Goal: Task Accomplishment & Management: Use online tool/utility

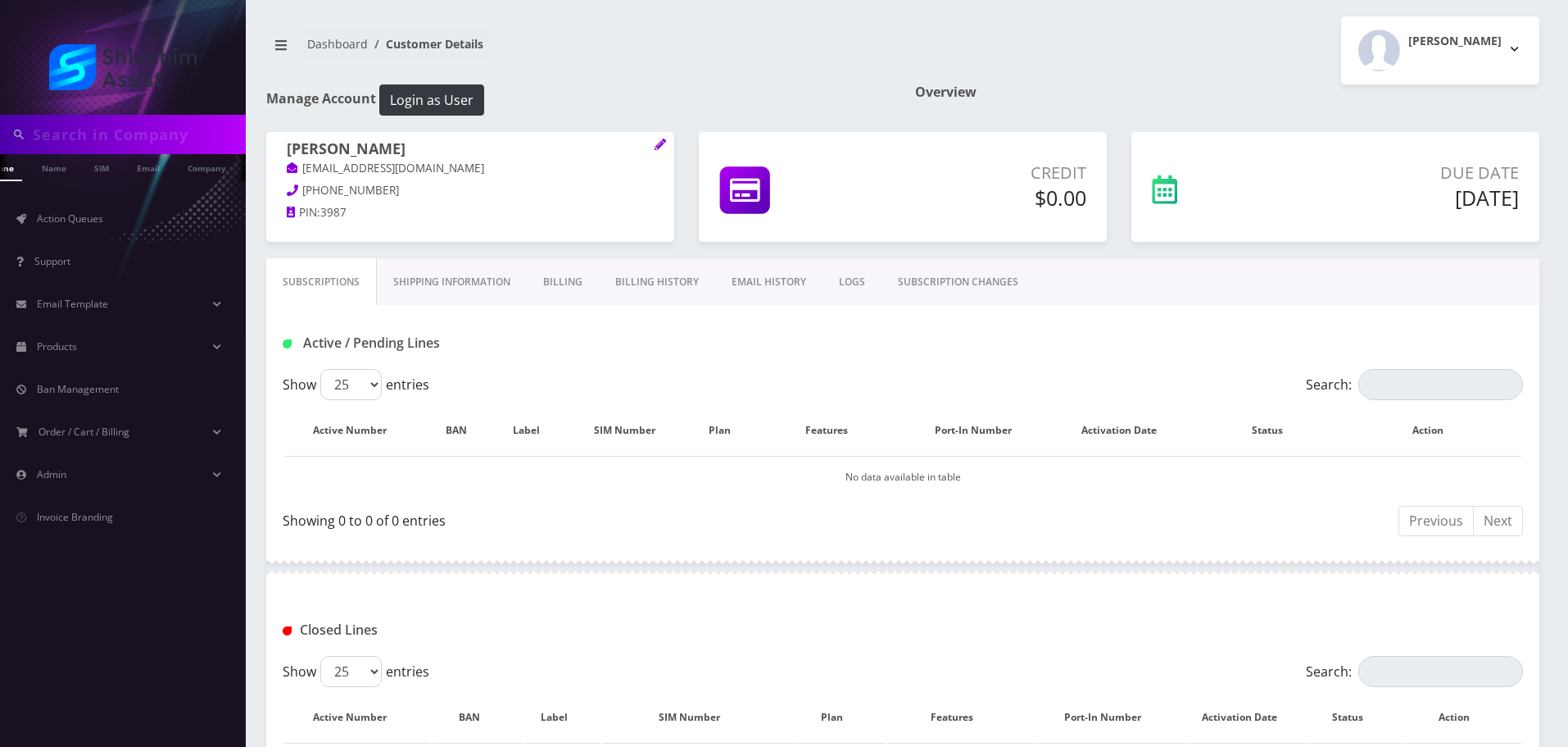
click at [764, 266] on link "EMAIL HISTORY" at bounding box center [768, 282] width 107 height 48
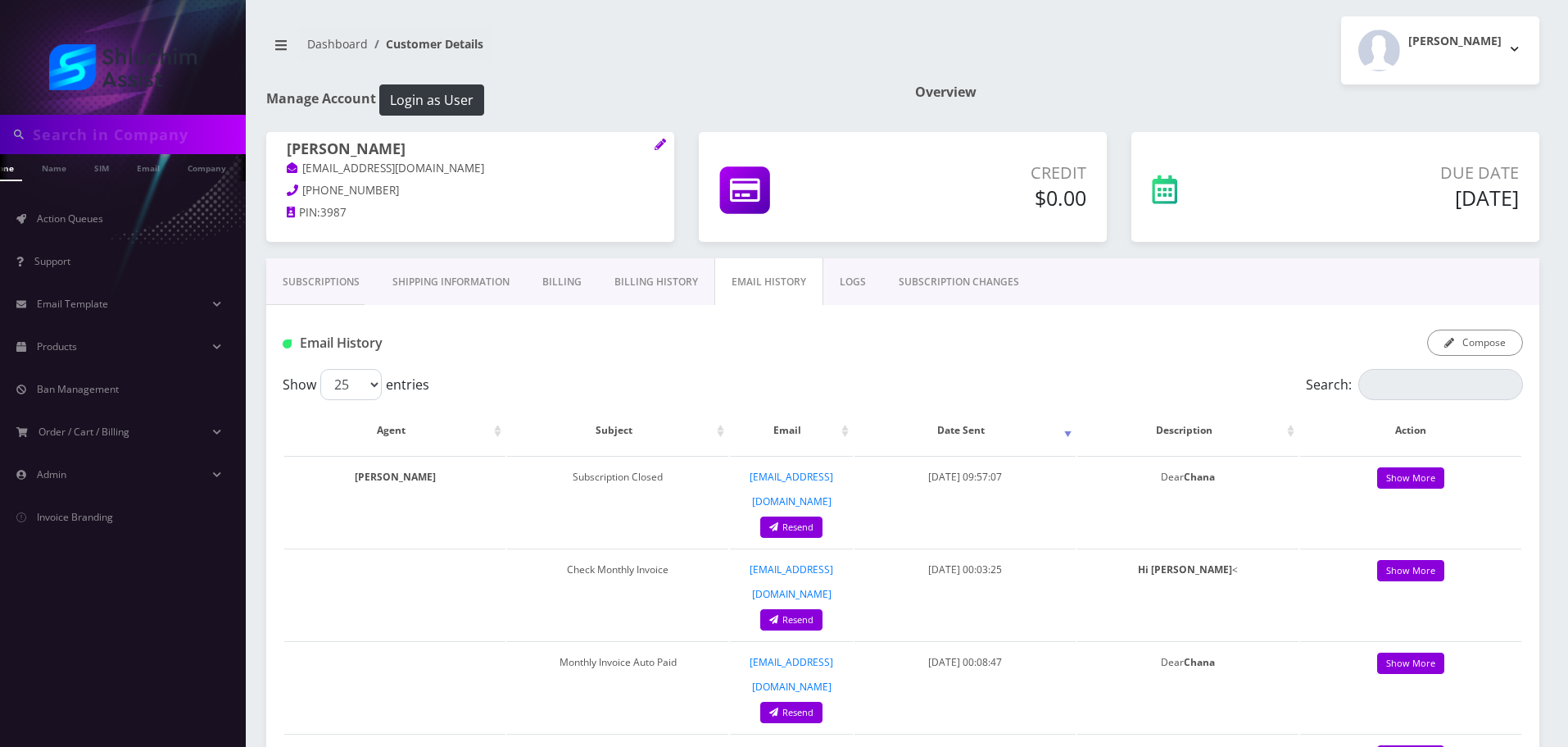
click at [659, 279] on link "Billing History" at bounding box center [656, 282] width 116 height 48
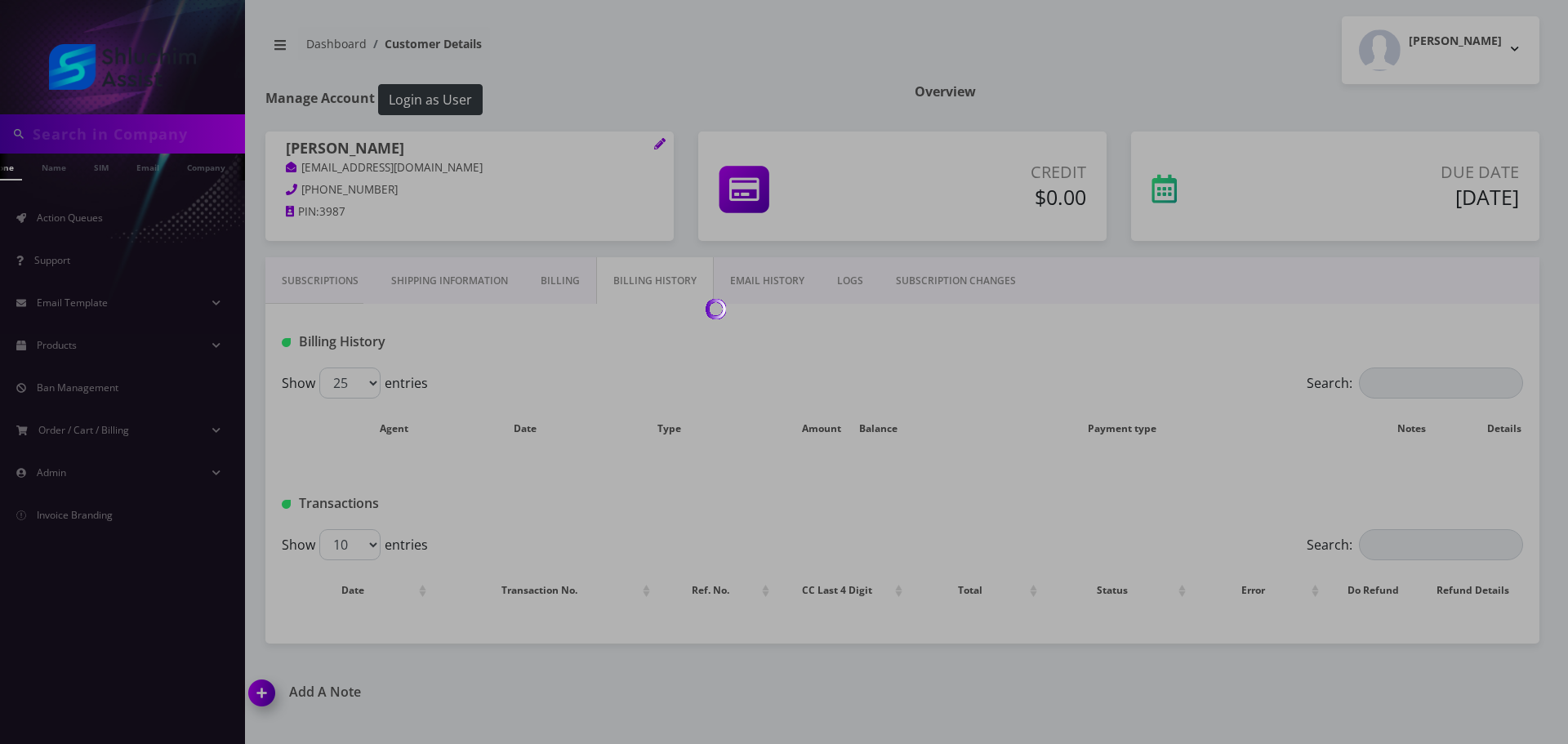
click at [117, 218] on div at bounding box center [784, 372] width 1568 height 744
click at [109, 218] on div at bounding box center [784, 372] width 1568 height 744
click at [675, 207] on div at bounding box center [784, 372] width 1568 height 744
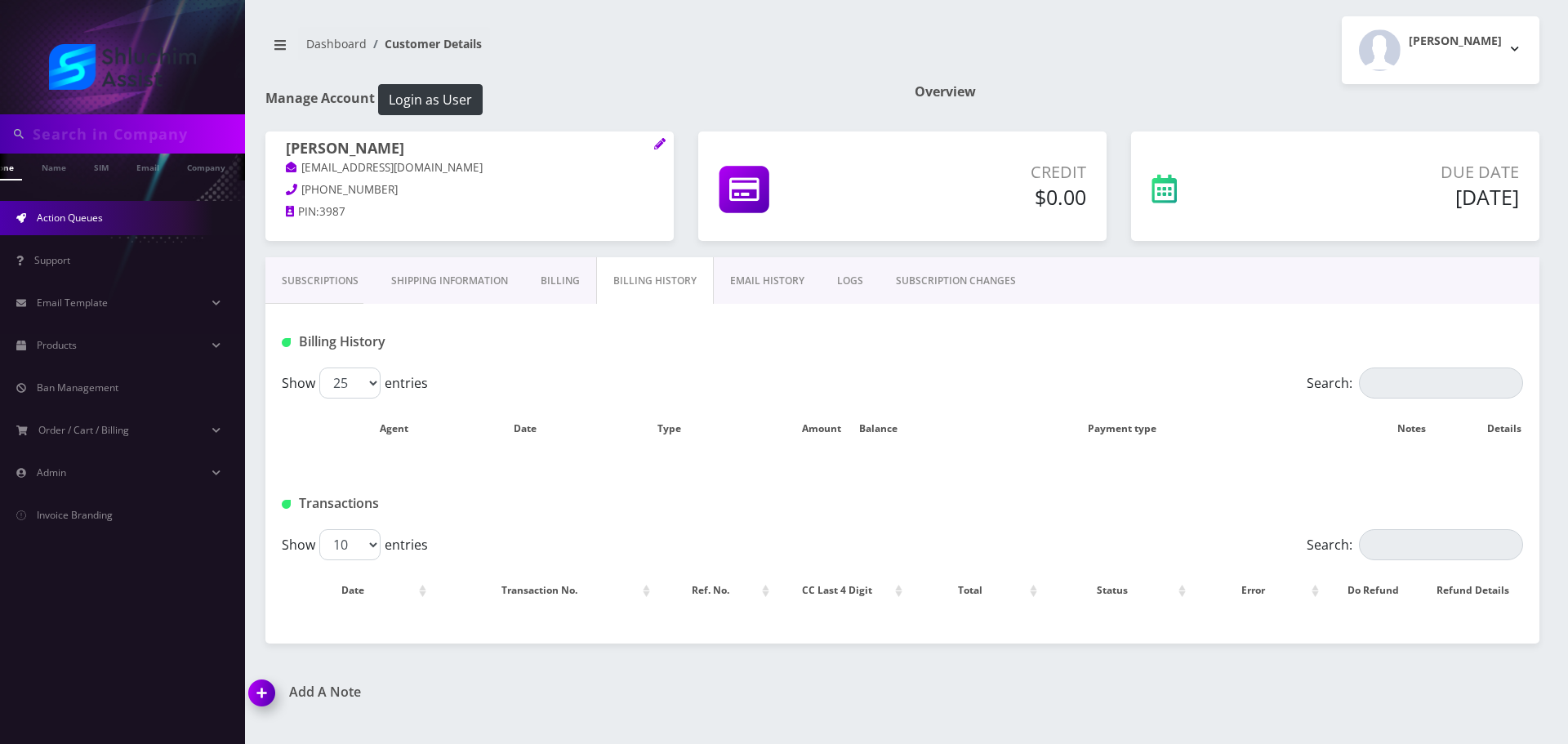
click at [82, 224] on span "Action Queues" at bounding box center [70, 217] width 66 height 13
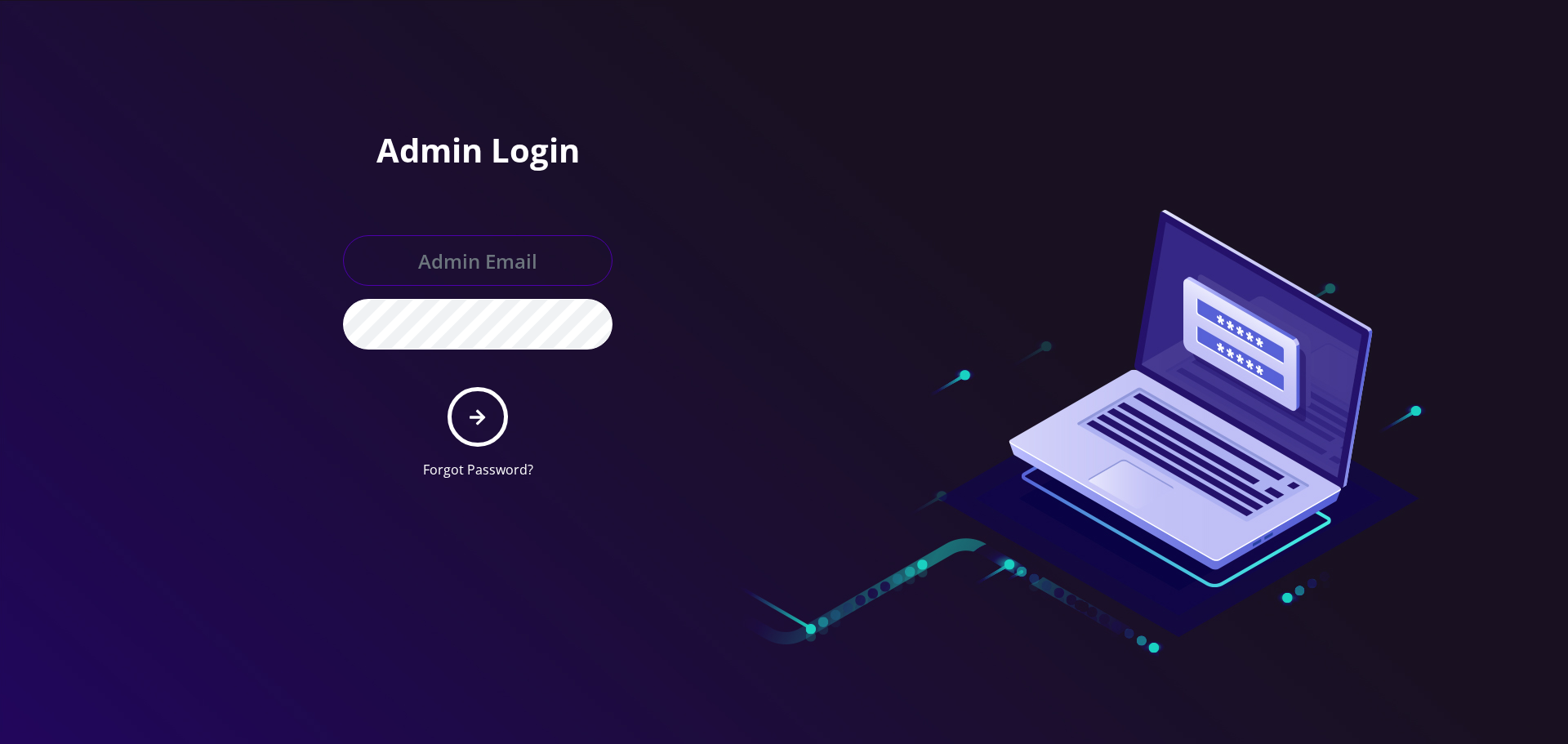
type input "Info@shluchimassist.com"
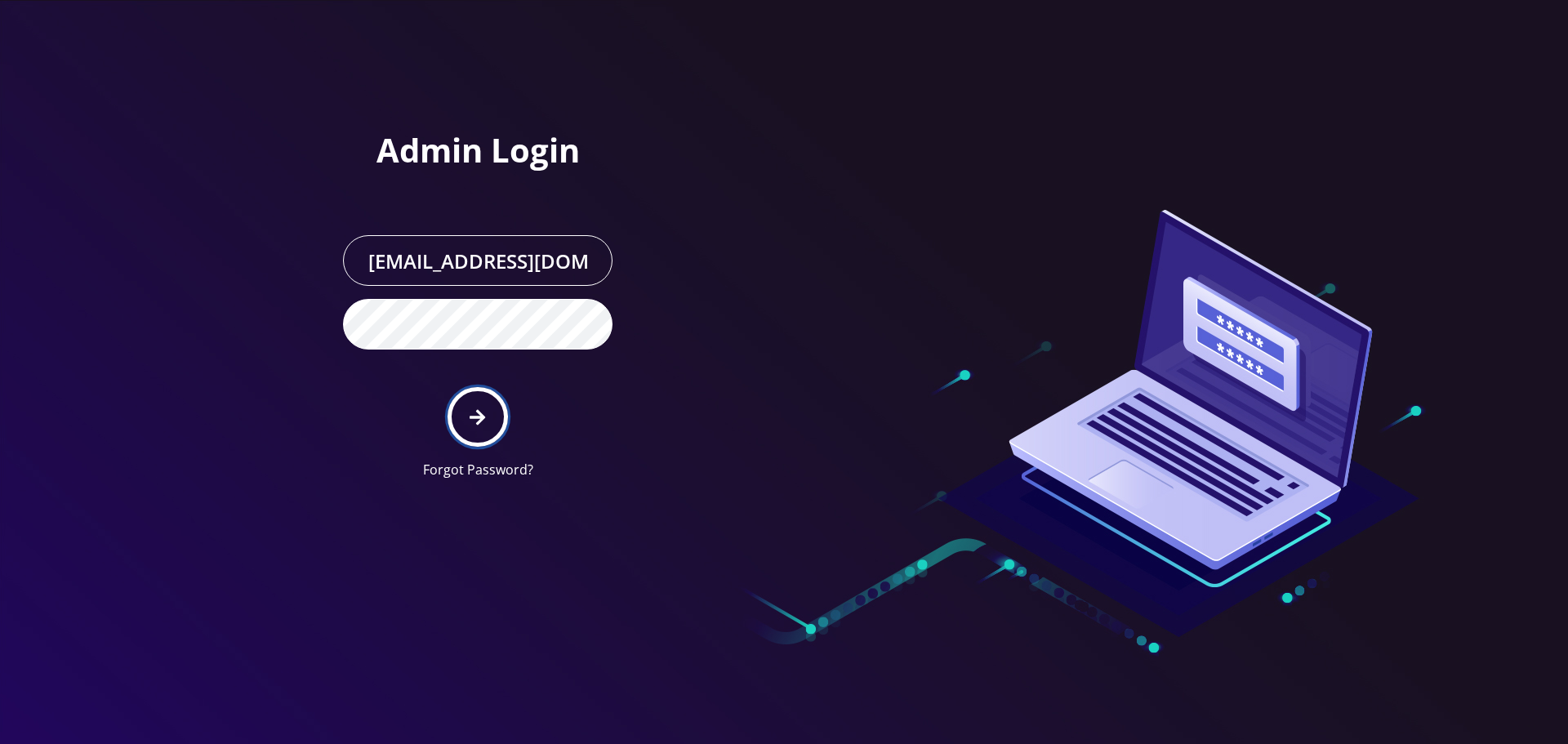
click at [502, 434] on button "submit" at bounding box center [477, 417] width 59 height 59
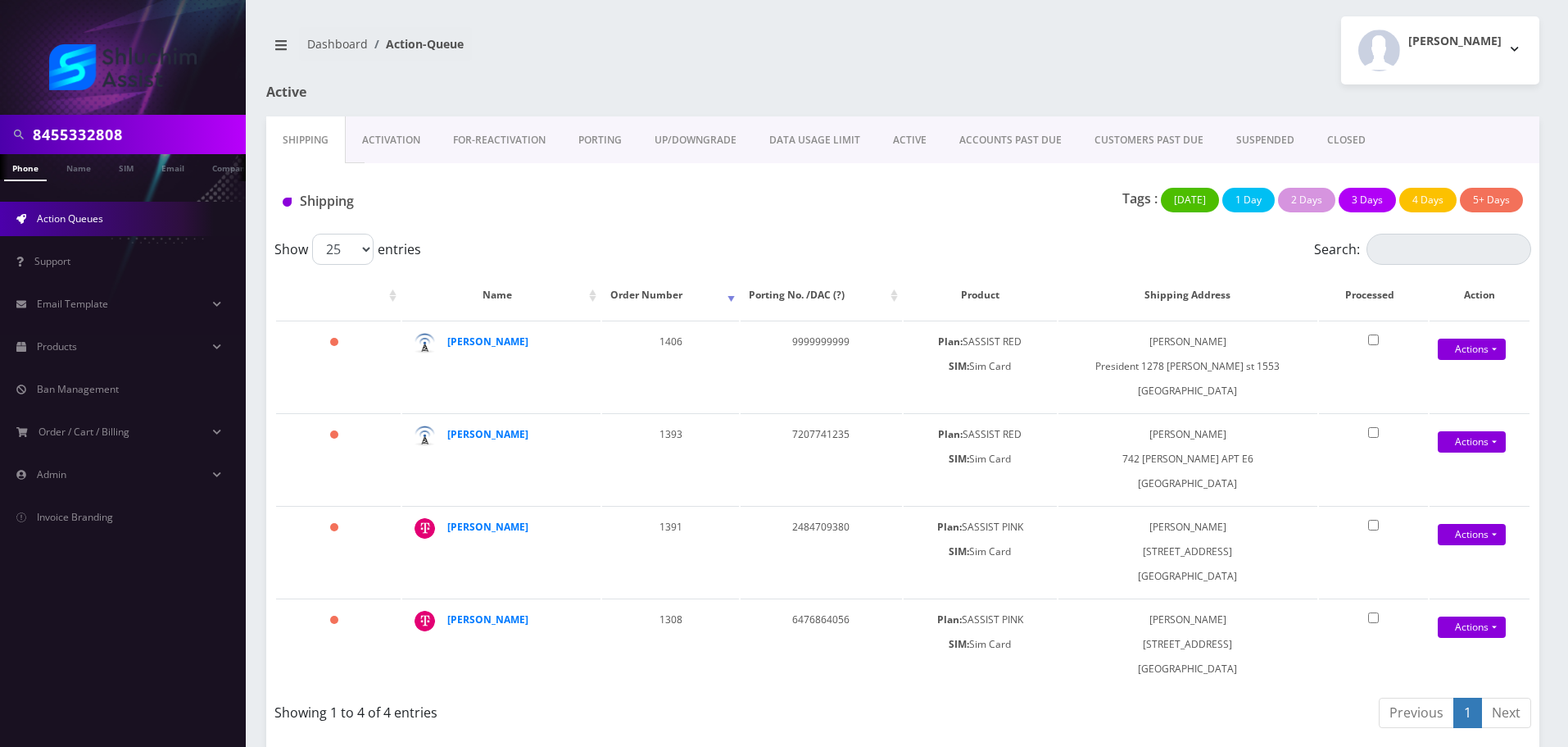
click at [1002, 141] on link "ACCOUNTS PAST DUE" at bounding box center [1010, 140] width 135 height 48
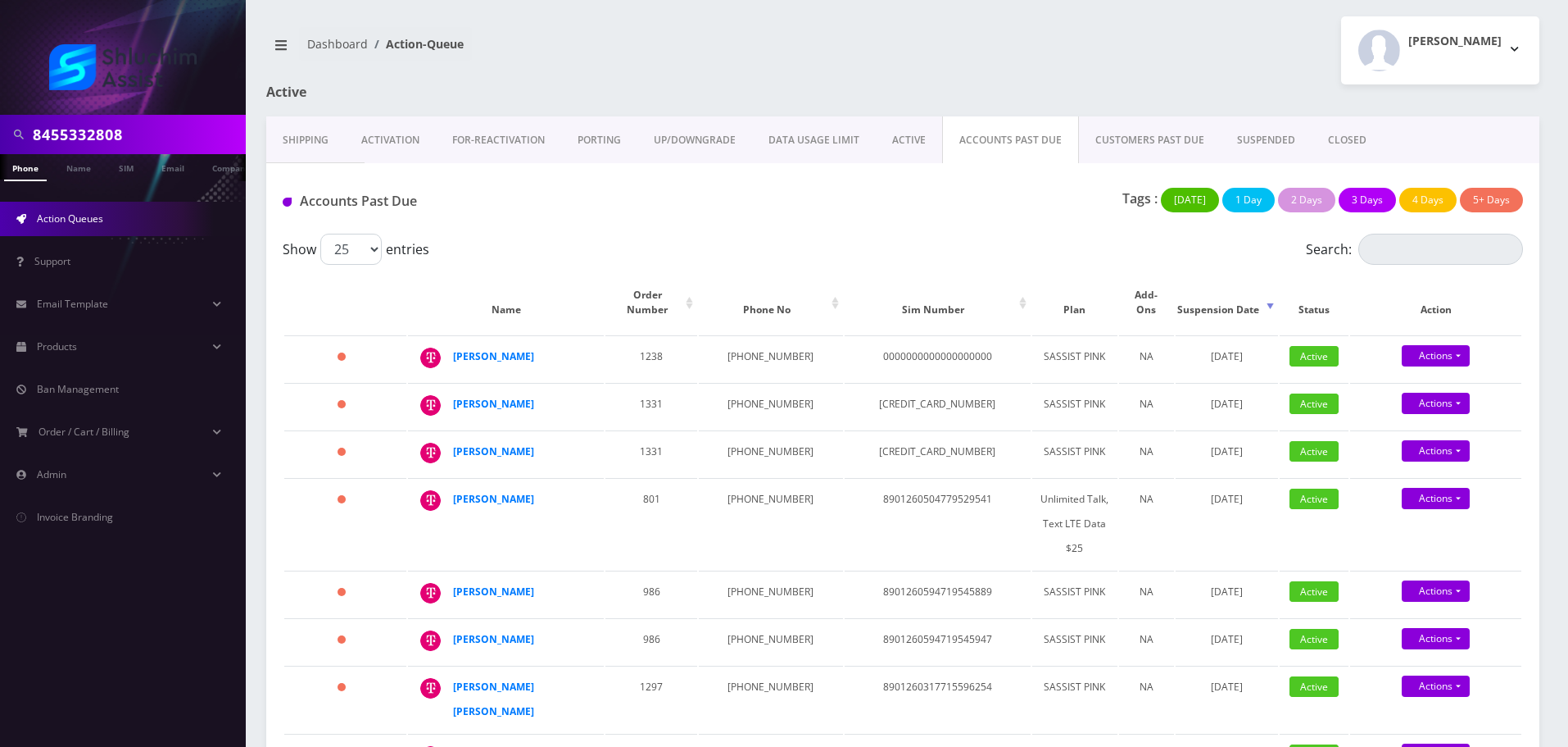
click at [918, 146] on link "ACTIVE" at bounding box center [909, 140] width 67 height 48
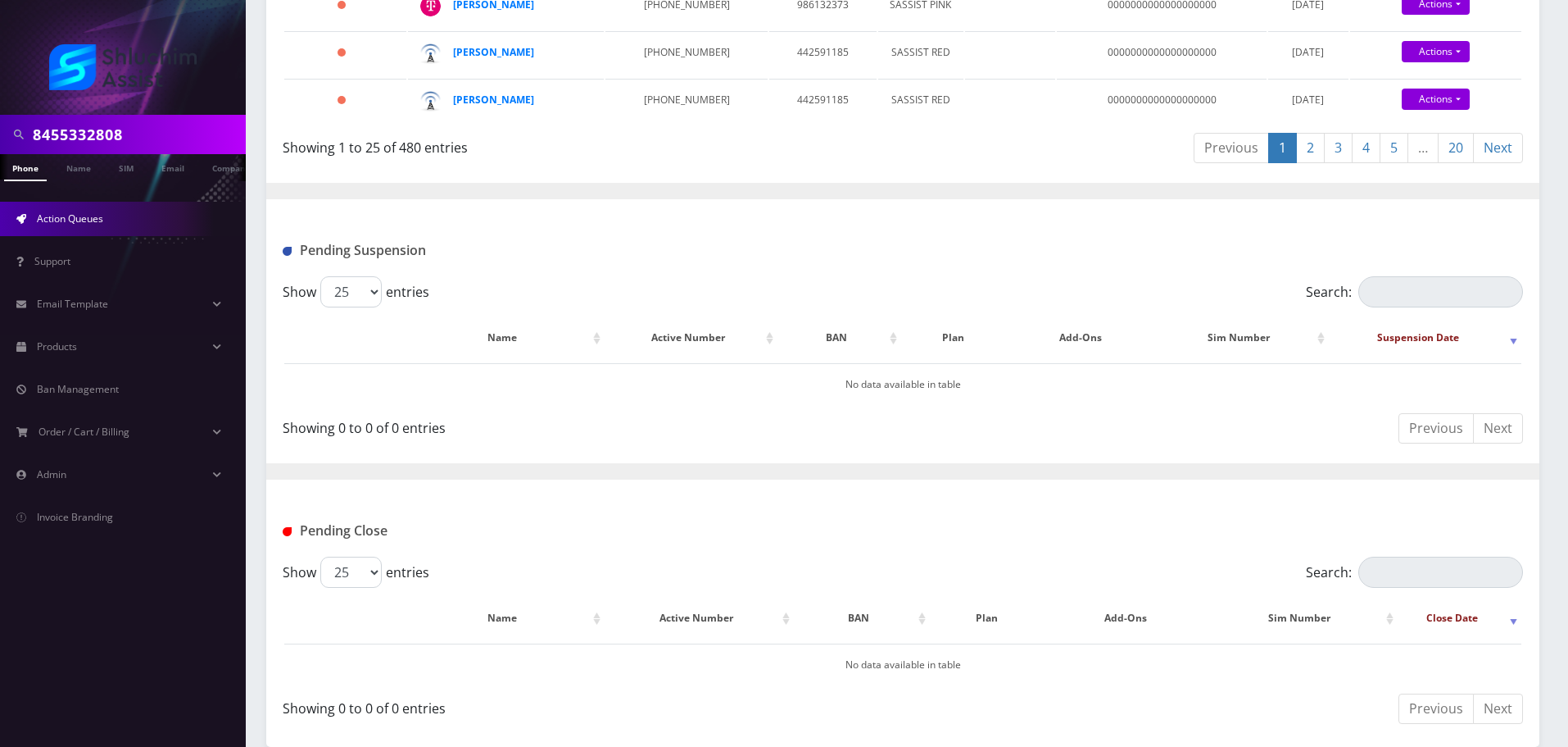
scroll to position [1476, 0]
click at [1445, 163] on link "20" at bounding box center [1456, 148] width 36 height 31
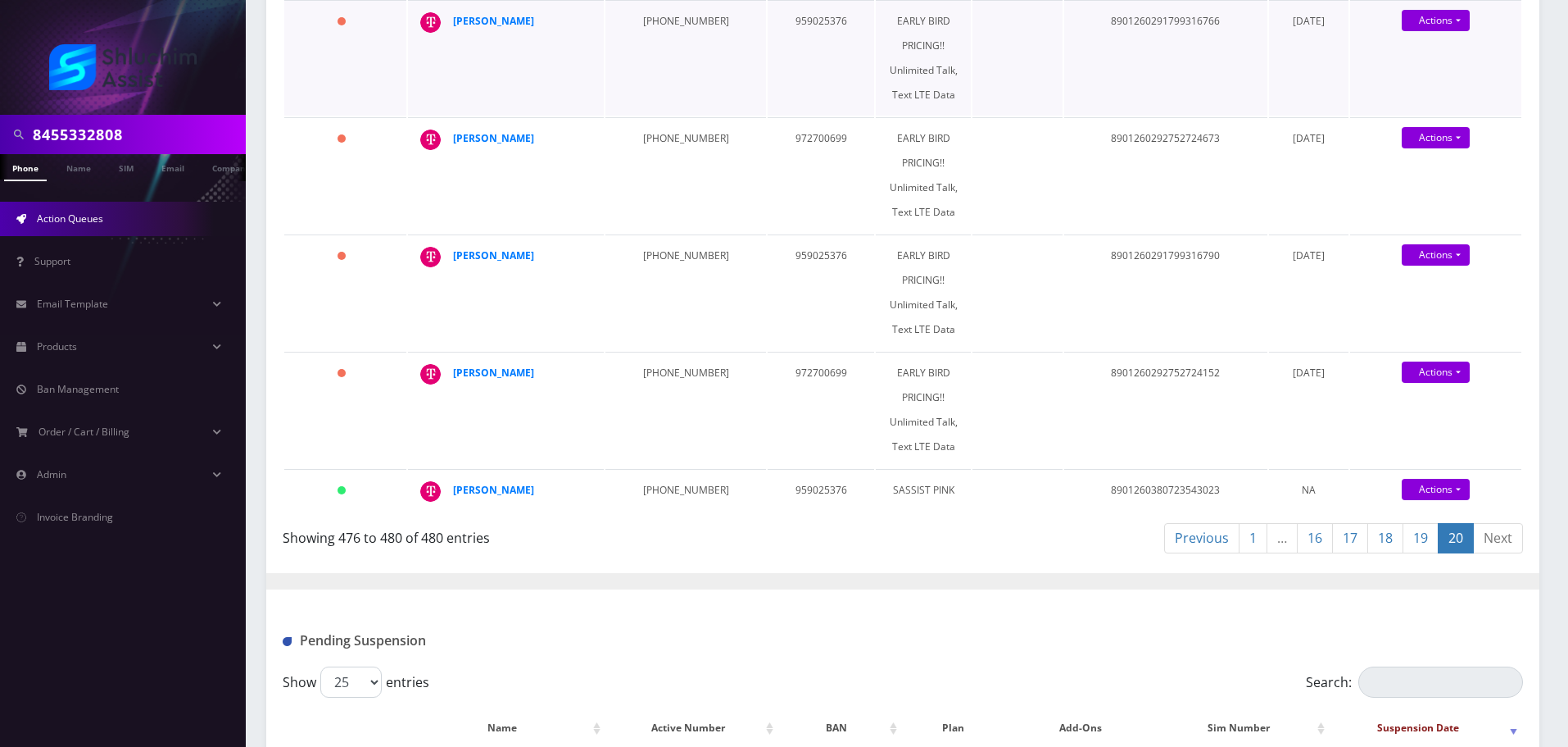
scroll to position [328, 0]
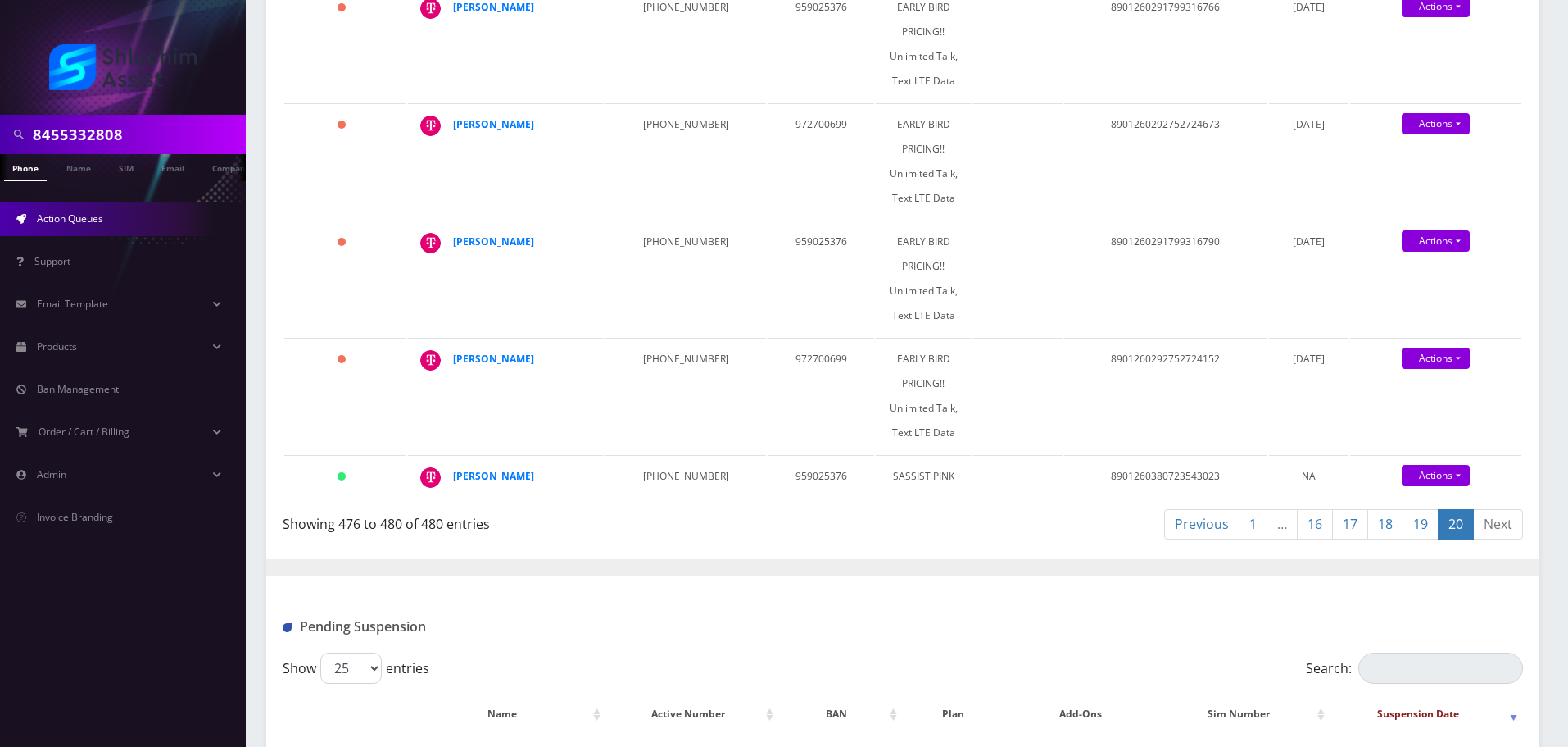
click at [113, 223] on link "Action Queues" at bounding box center [122, 219] width 246 height 34
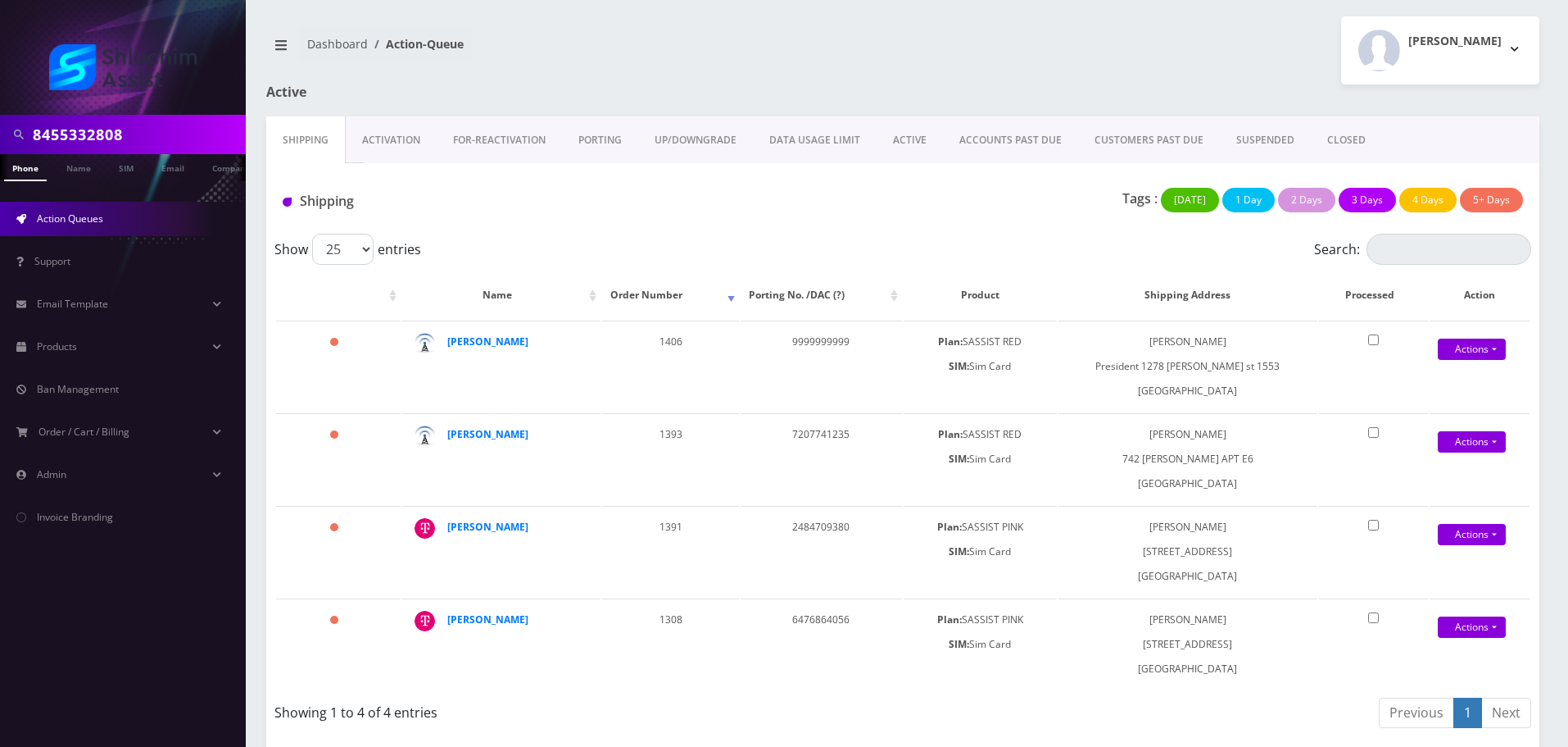
click at [968, 149] on link "ACCOUNTS PAST DUE" at bounding box center [1010, 140] width 135 height 48
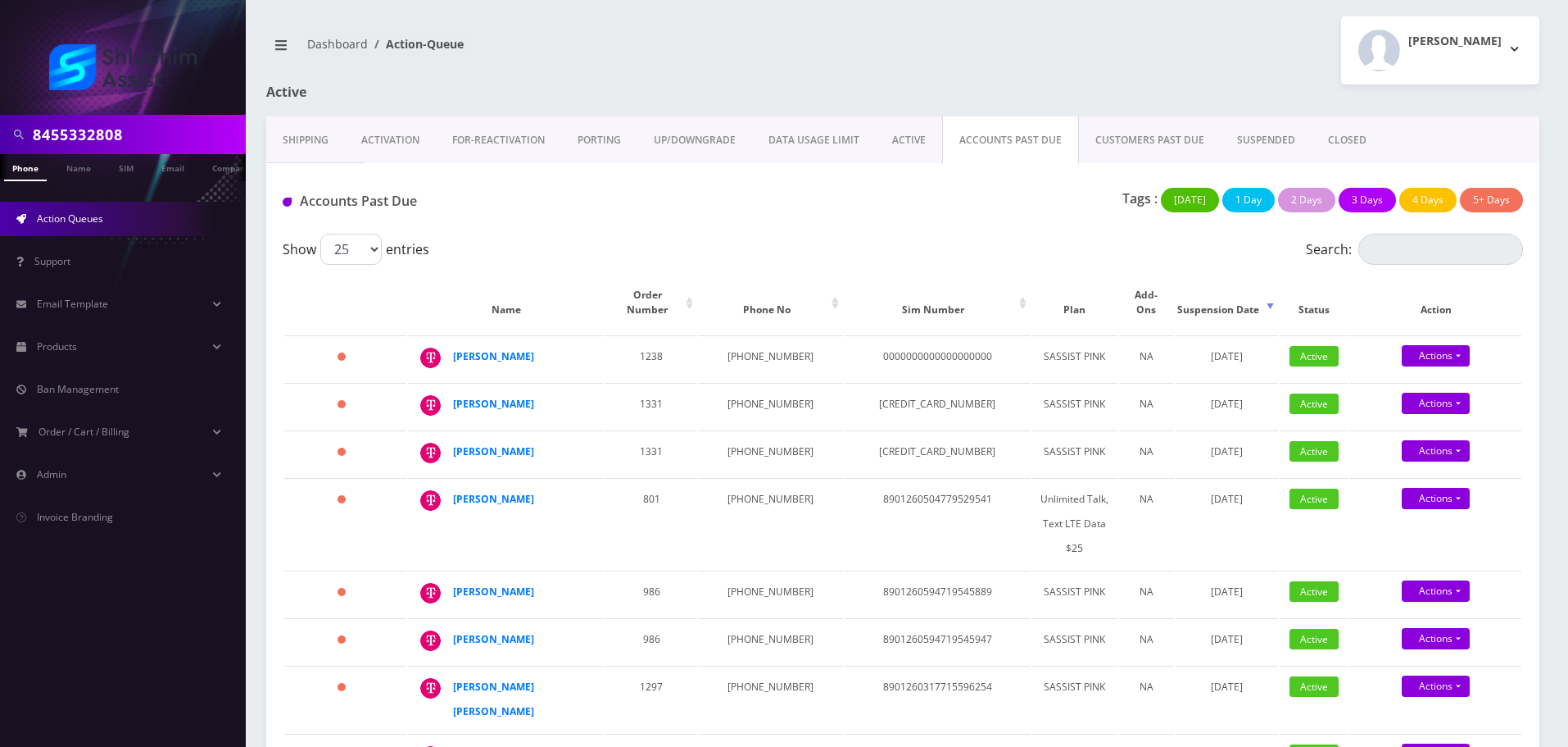
click at [894, 148] on link "ACTIVE" at bounding box center [909, 140] width 67 height 48
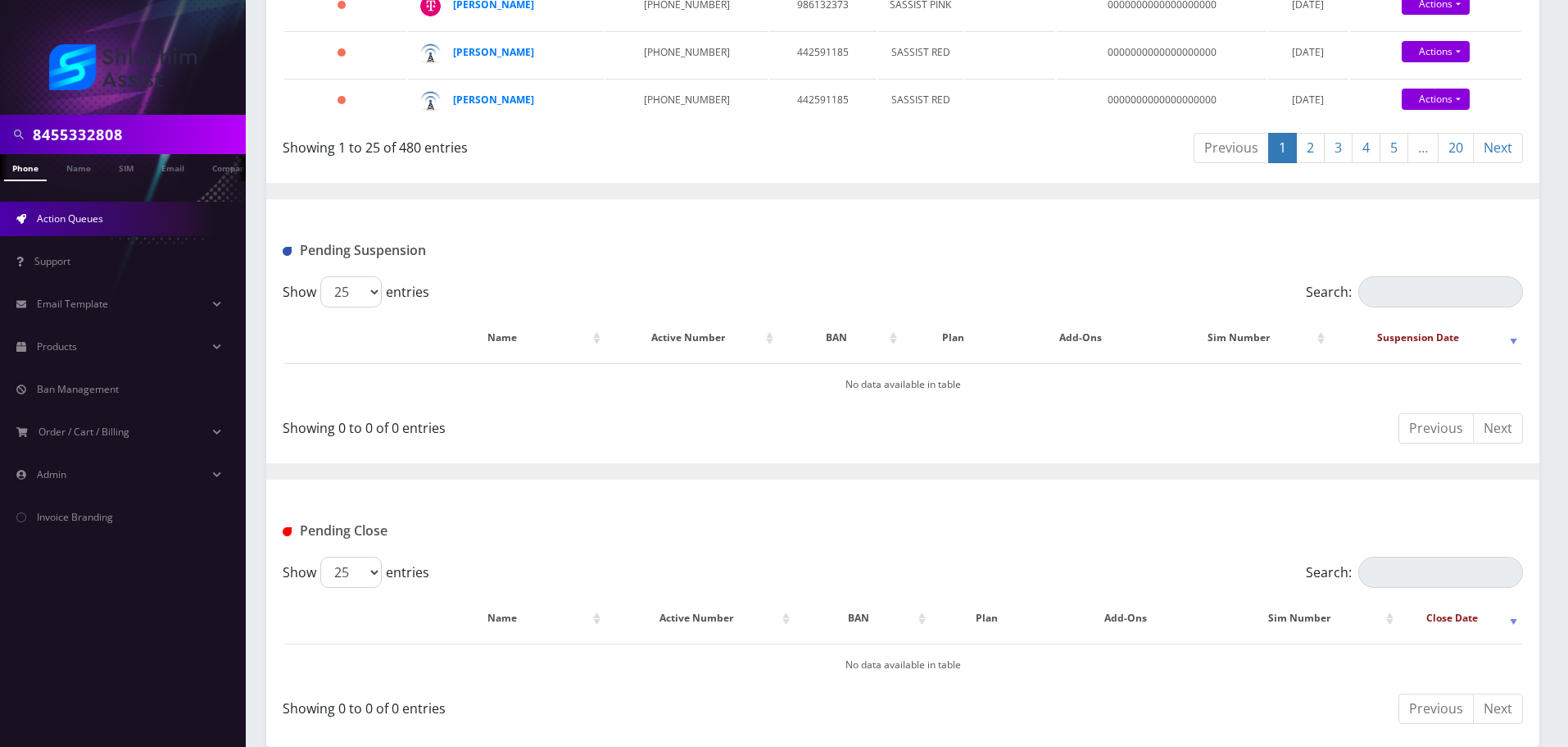
scroll to position [1520, 0]
click at [1460, 151] on link "20" at bounding box center [1456, 148] width 36 height 31
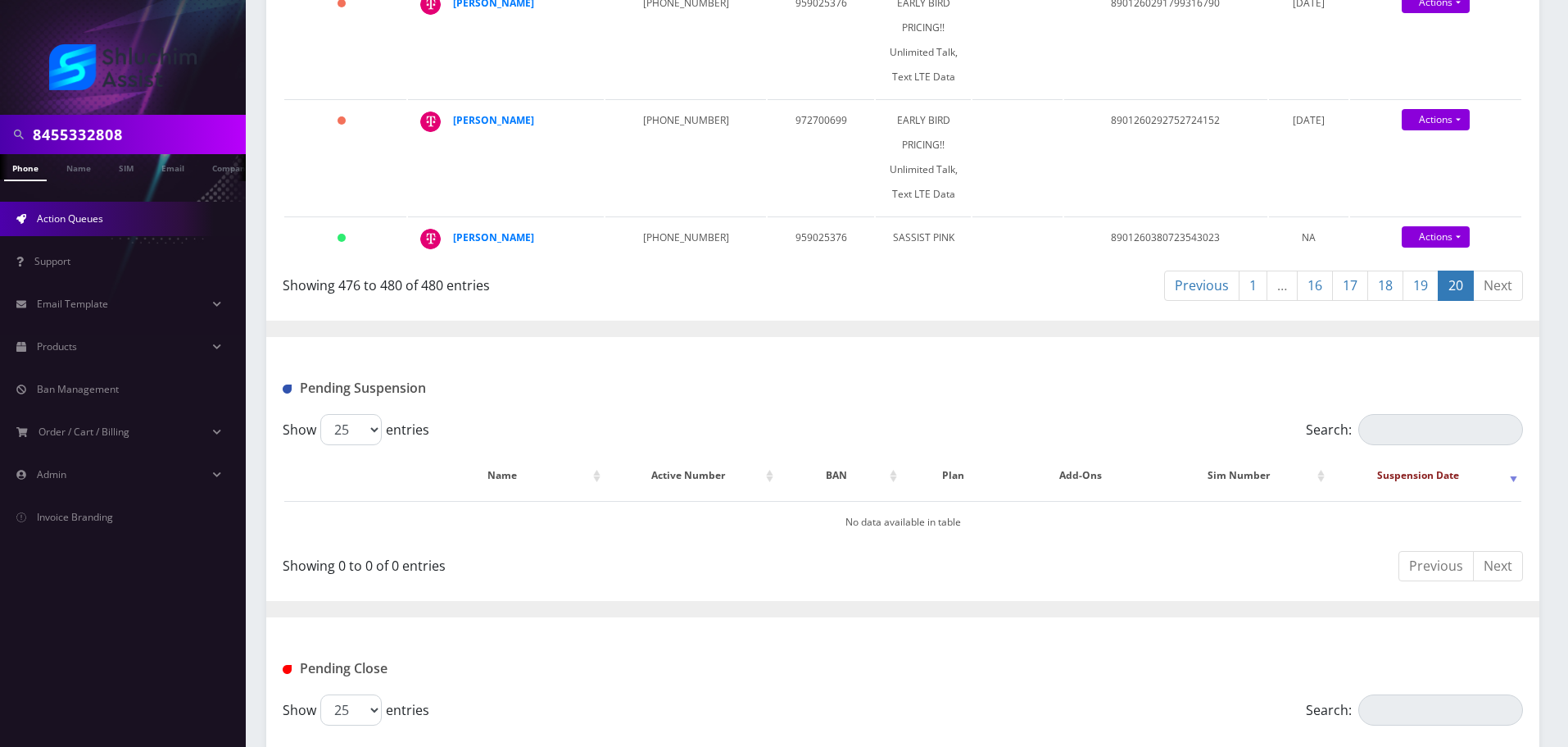
scroll to position [540, 0]
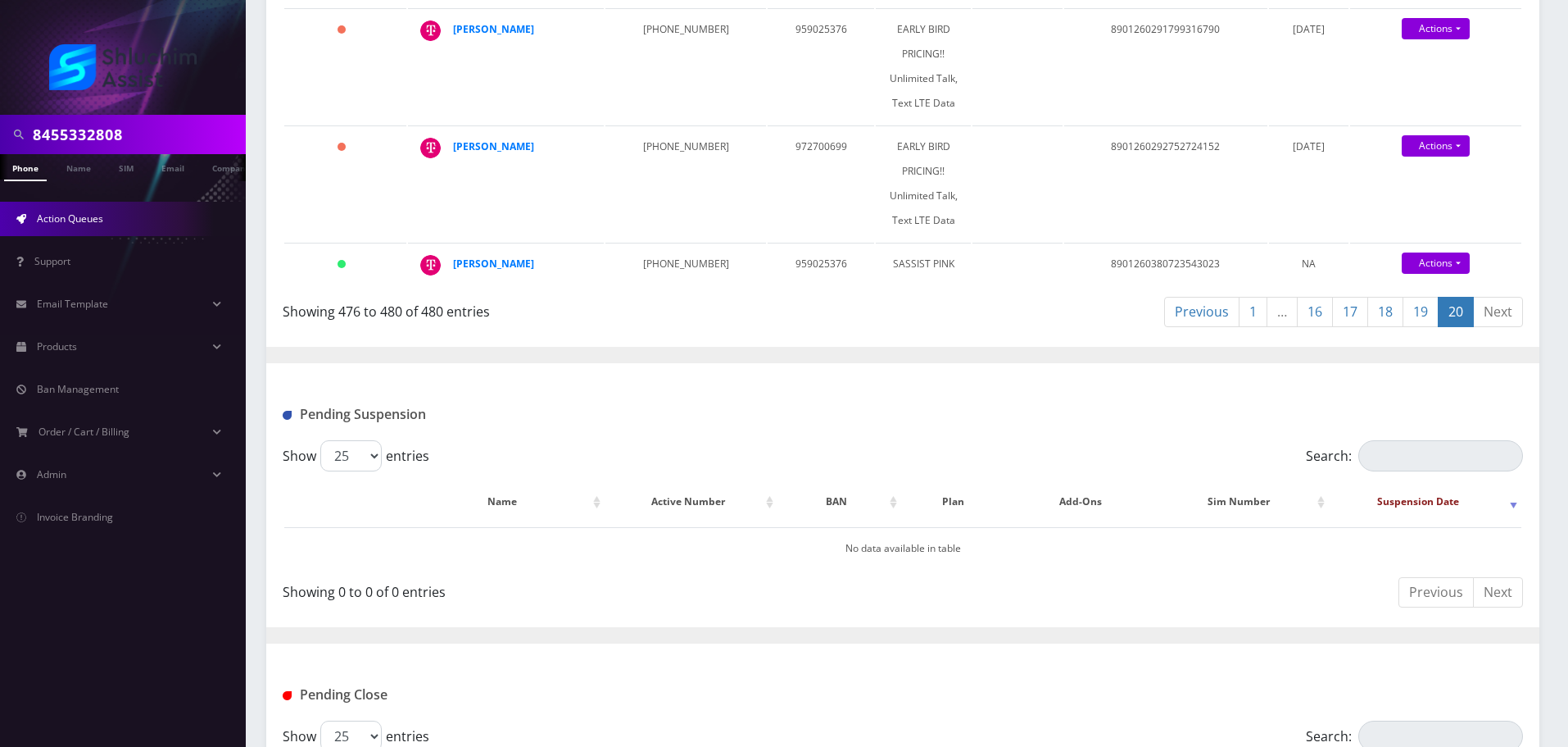
click at [1421, 309] on link "19" at bounding box center [1420, 312] width 36 height 31
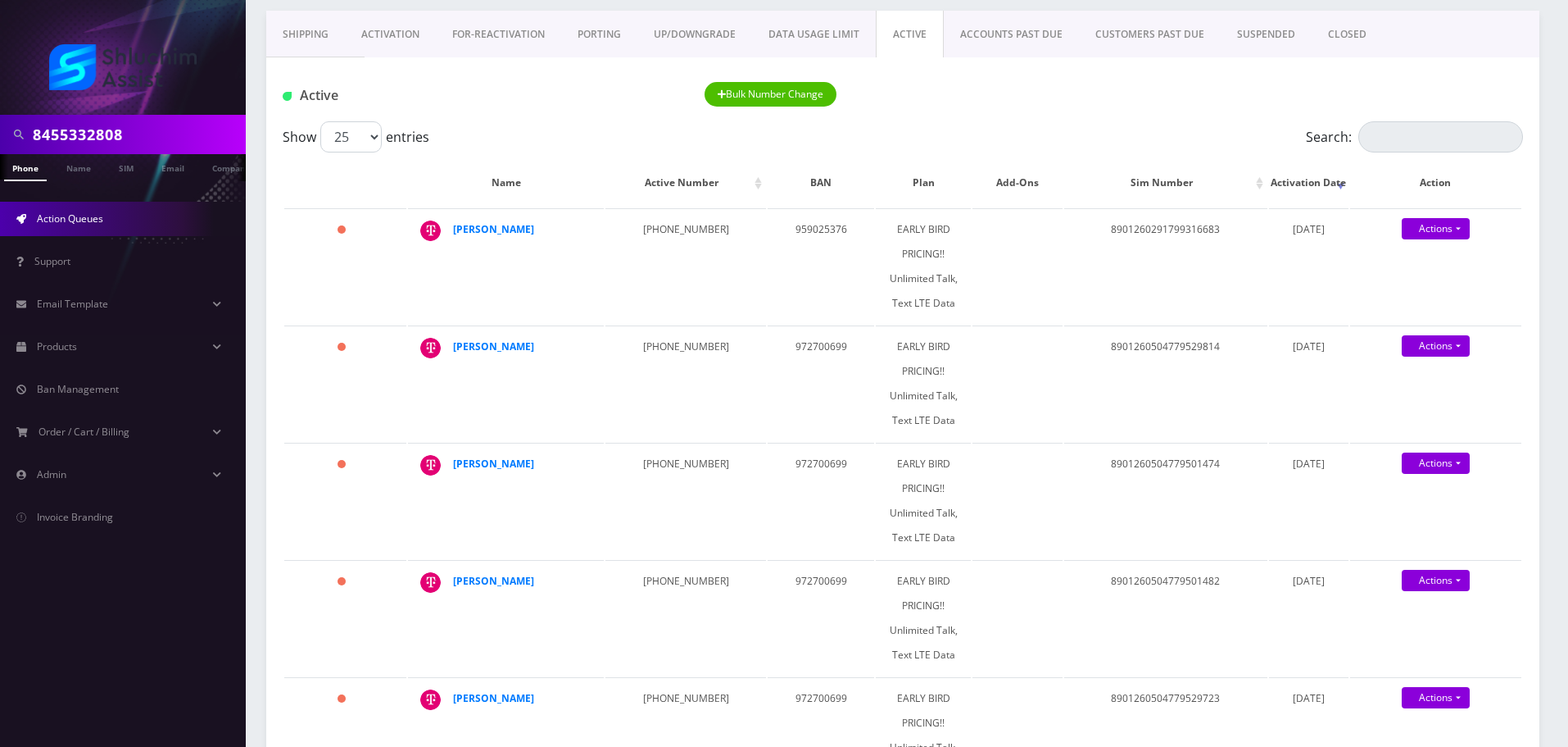
scroll to position [0, 8]
click at [309, 50] on link "Shipping" at bounding box center [305, 34] width 78 height 48
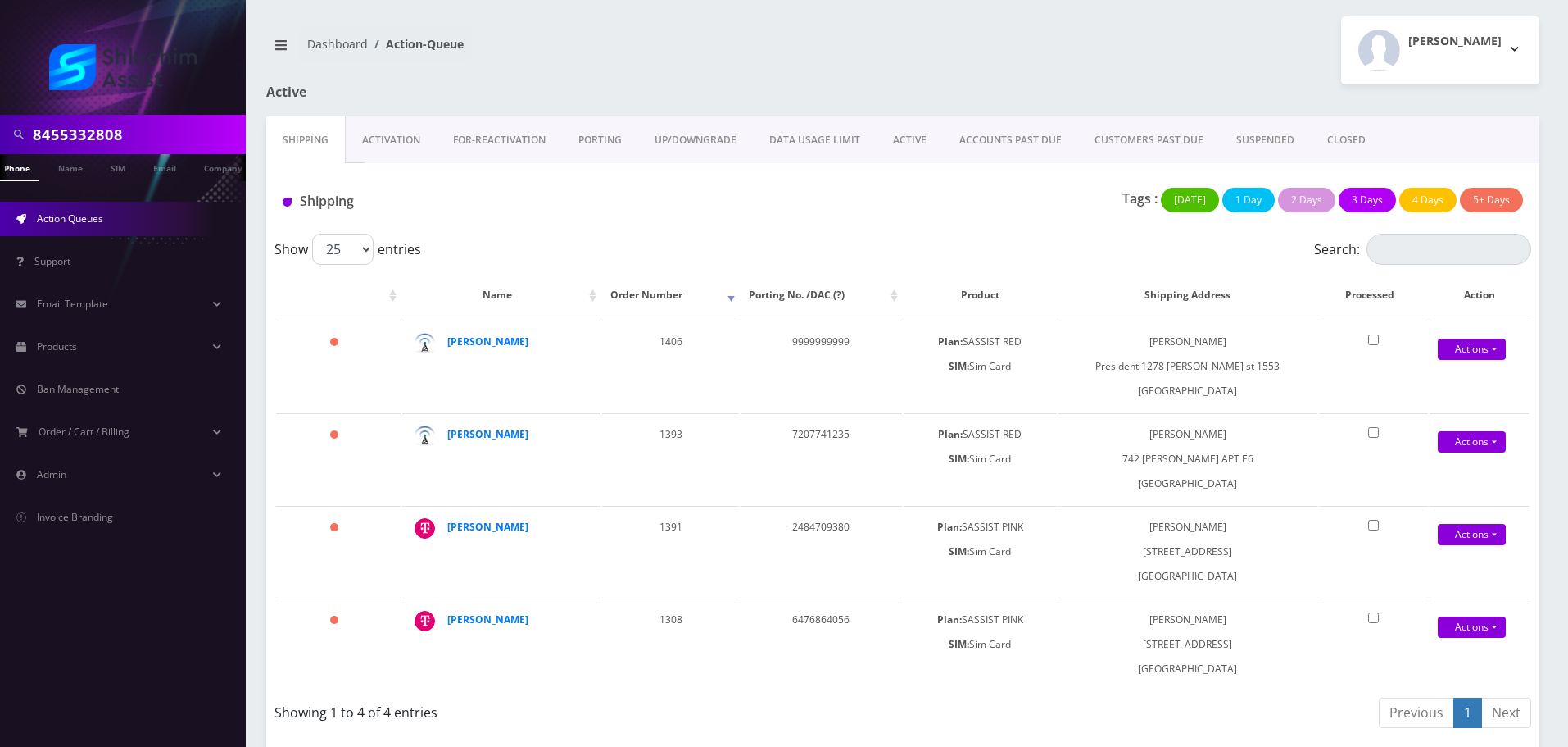
click at [590, 145] on link "PORTING" at bounding box center [600, 140] width 76 height 48
